Goal: Information Seeking & Learning: Learn about a topic

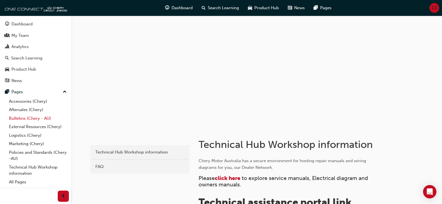
click at [30, 116] on link "Bulletins (Chery - AU)" at bounding box center [38, 118] width 62 height 9
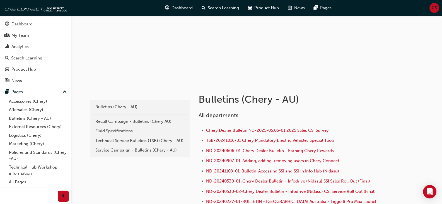
scroll to position [56, 0]
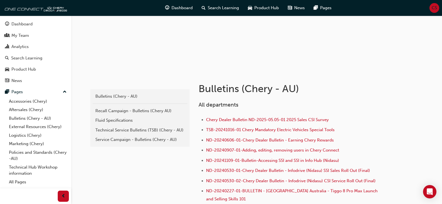
click at [169, 140] on div "Service Campaign - Bulletins (Chery - AU)" at bounding box center [139, 139] width 89 height 6
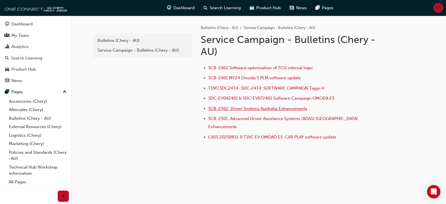
click at [235, 109] on span "SCB-2302: Driver Systems Australia Enhancements" at bounding box center [257, 108] width 99 height 5
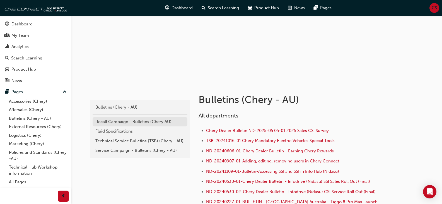
scroll to position [56, 0]
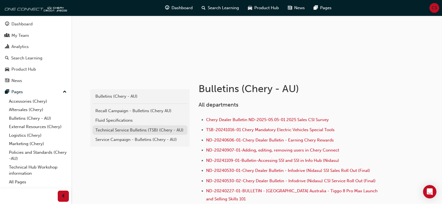
click at [117, 129] on div "Technical Service Bulletins (TSB) (Chery - AU)" at bounding box center [139, 130] width 89 height 6
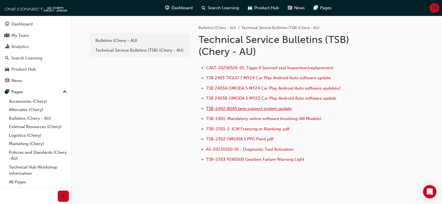
click at [239, 109] on span "TSB-2402 ADAS lane support system update" at bounding box center [249, 108] width 86 height 5
click at [260, 78] on span "TSB 2403 TIGGO 7 MY24 Car Play Android Auto software update" at bounding box center [268, 77] width 125 height 5
